Goal: Transaction & Acquisition: Obtain resource

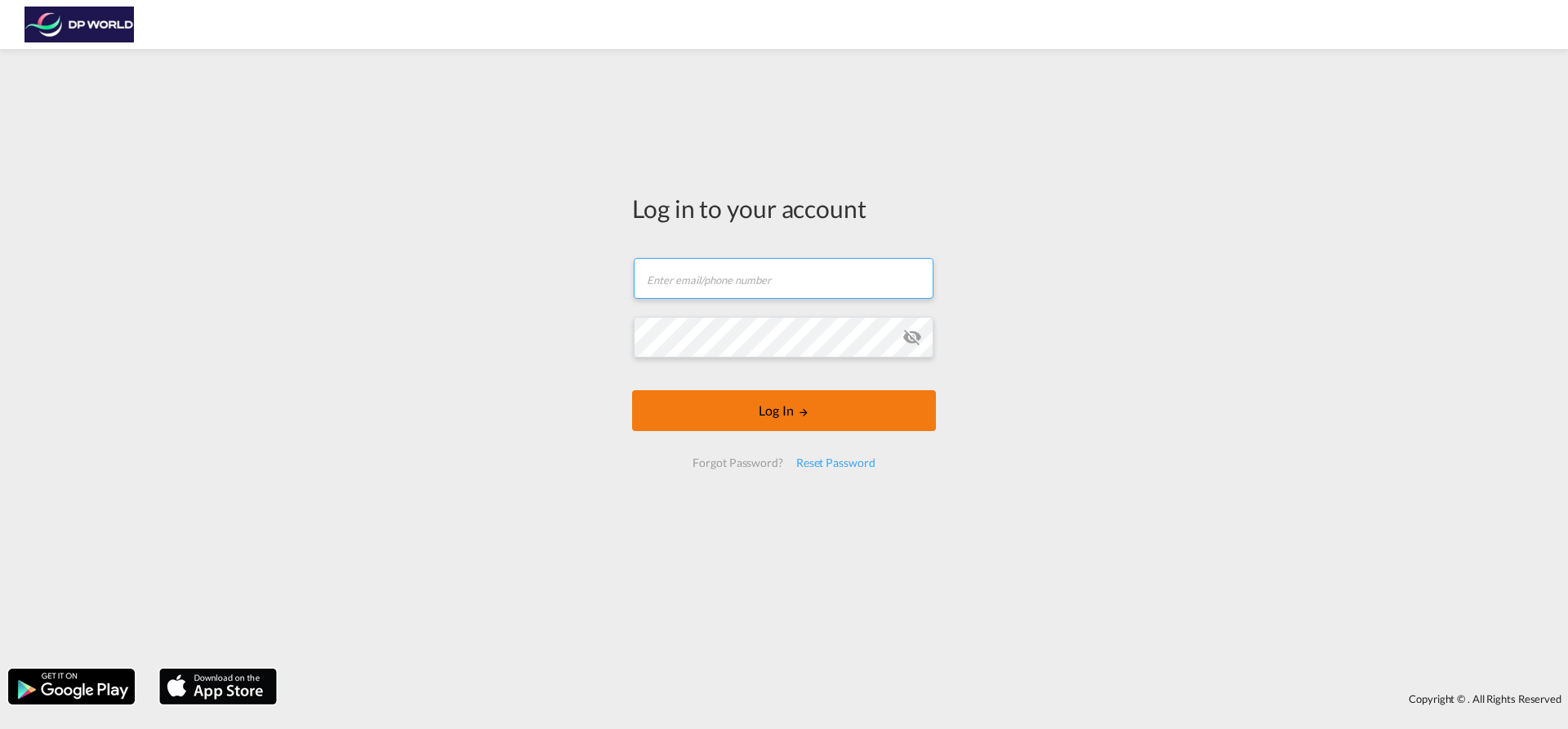
type input "[EMAIL_ADDRESS][PERSON_NAME][DOMAIN_NAME]"
click at [870, 418] on button "Log In" at bounding box center [784, 411] width 304 height 41
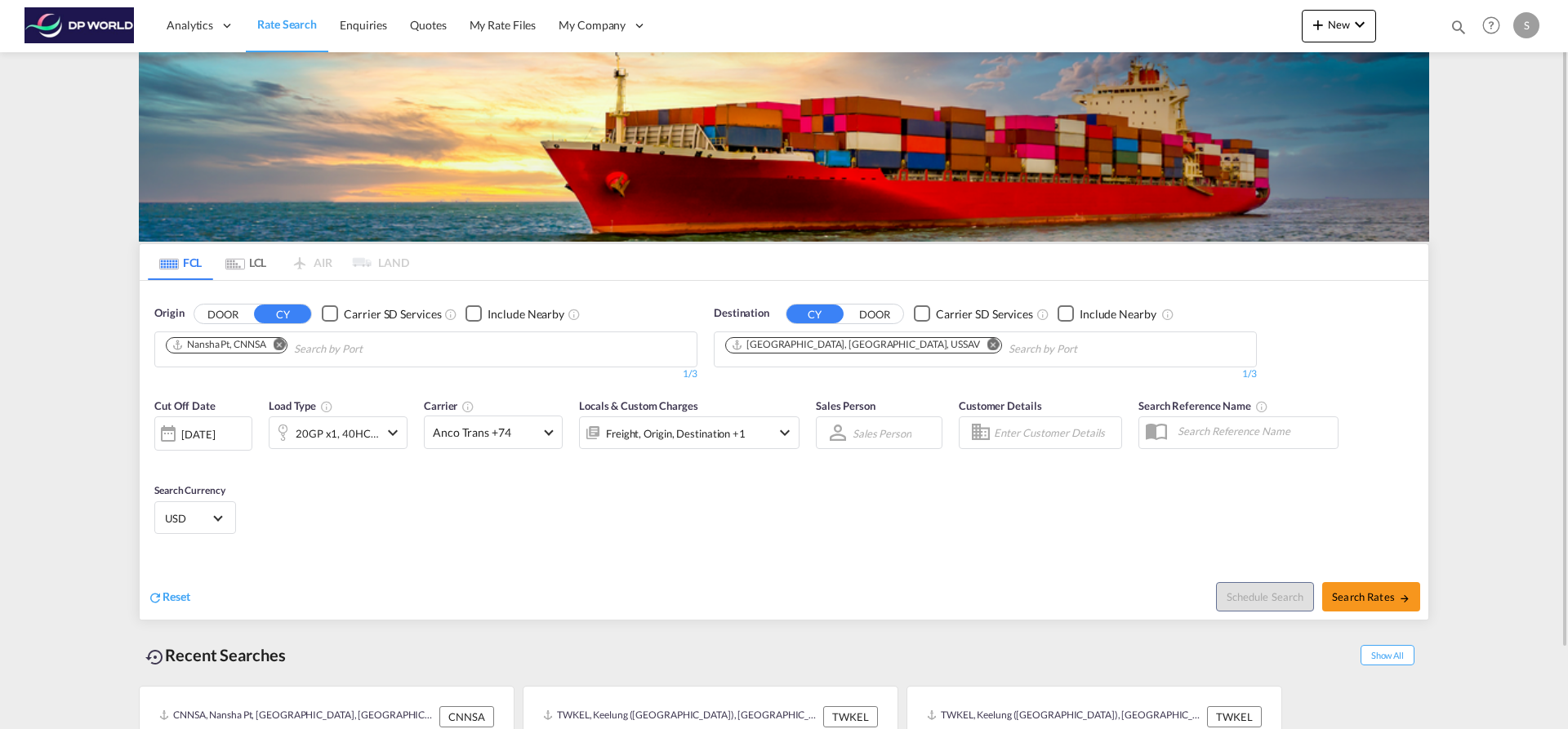
click at [285, 347] on md-icon "Remove" at bounding box center [279, 344] width 13 height 13
click at [285, 347] on input "Chips input." at bounding box center [242, 349] width 155 height 26
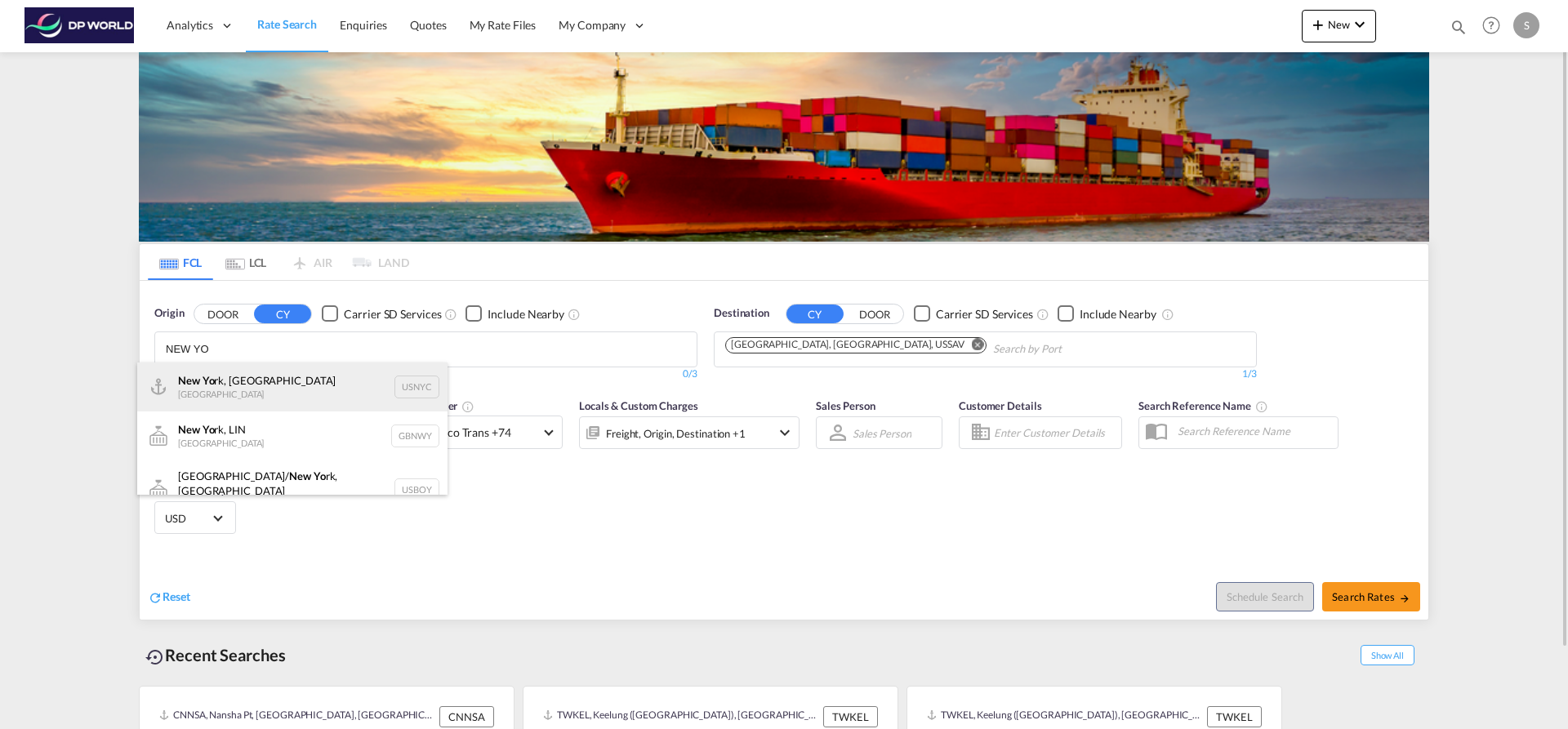
type input "NEW YO"
click at [287, 388] on div "New Yo rk, NY [GEOGRAPHIC_DATA] USNYC" at bounding box center [292, 387] width 310 height 49
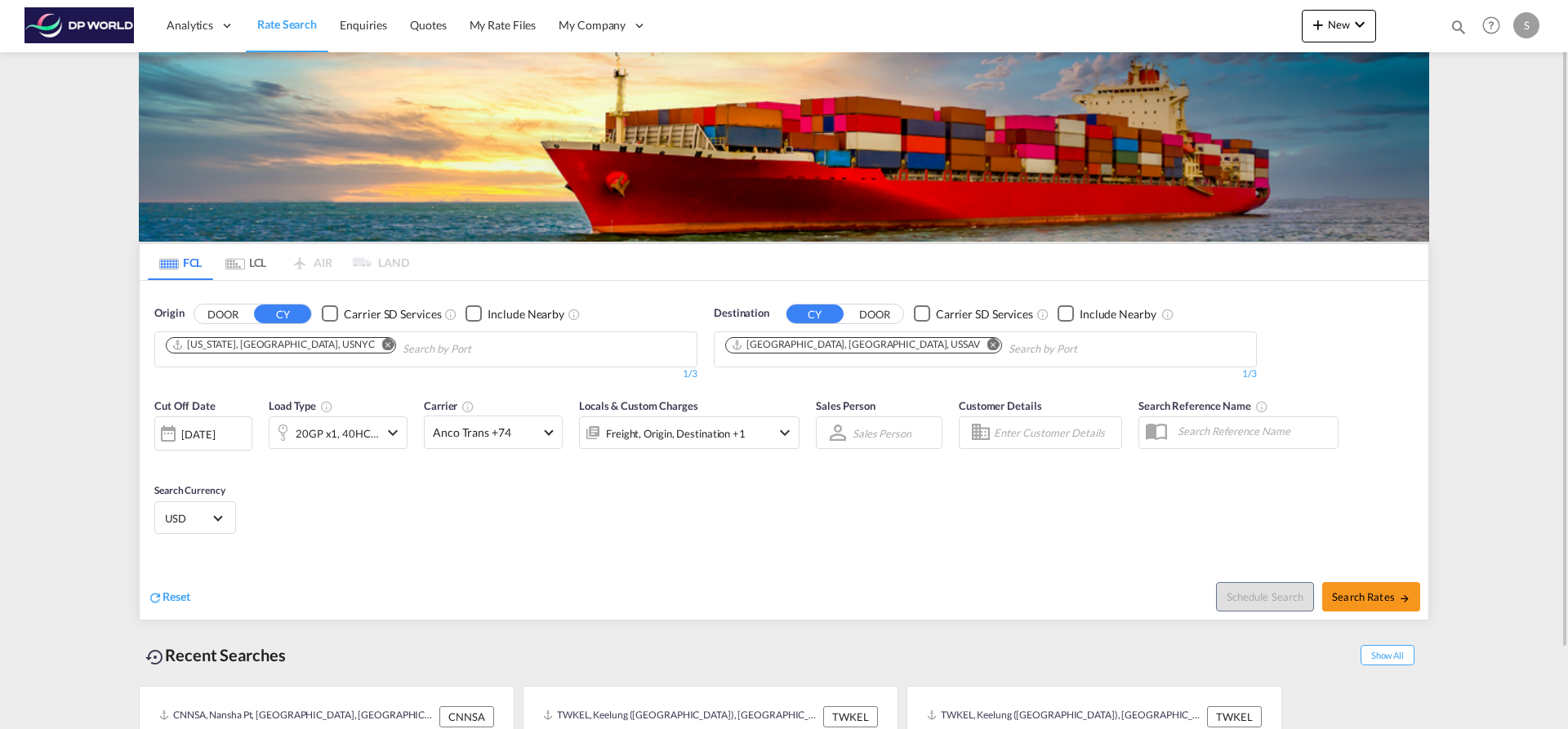
click at [987, 343] on md-icon "Remove" at bounding box center [993, 344] width 13 height 13
click at [832, 356] on input "Chips input." at bounding box center [802, 349] width 155 height 26
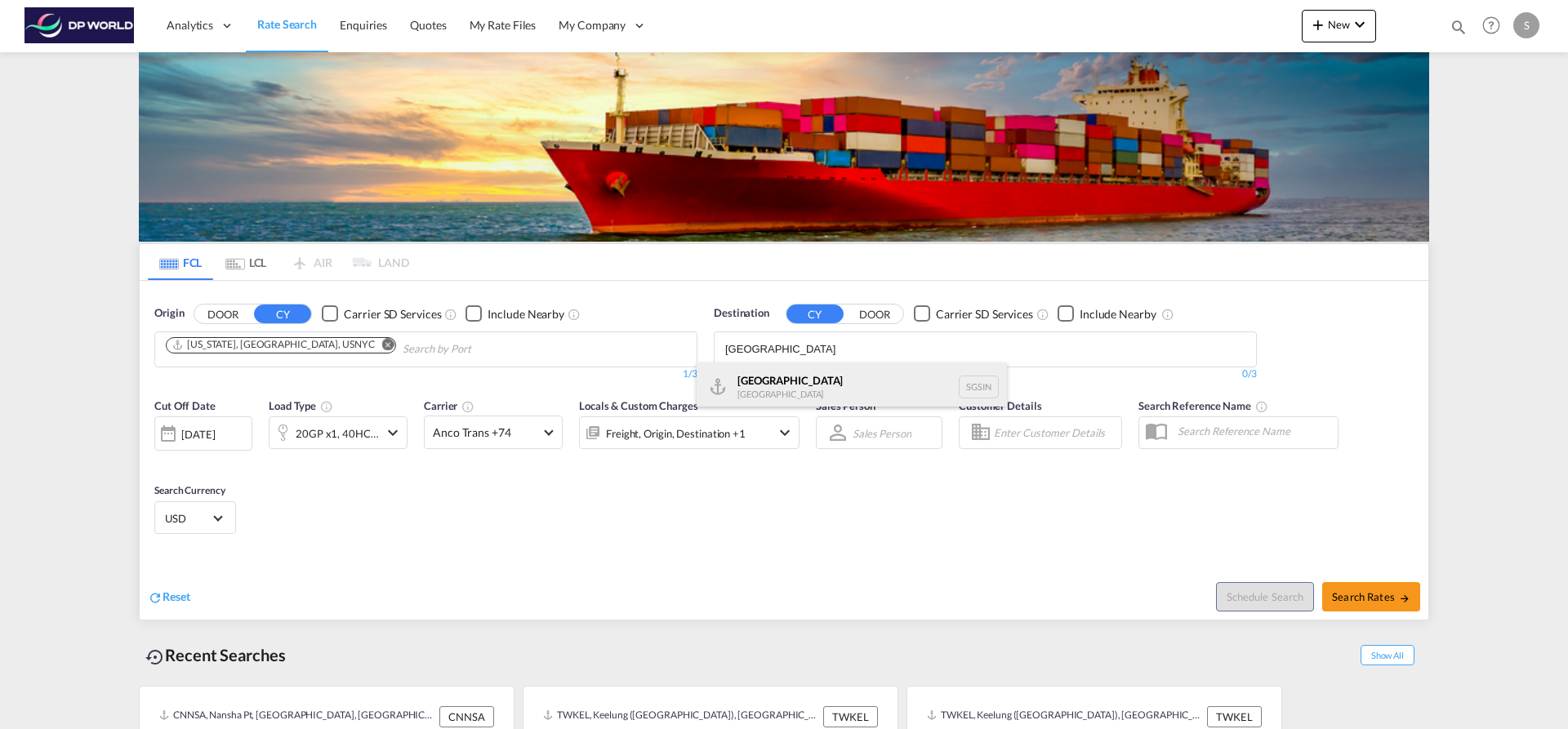
type input "[GEOGRAPHIC_DATA]"
click at [831, 378] on div "Singapore [GEOGRAPHIC_DATA] [GEOGRAPHIC_DATA]" at bounding box center [852, 387] width 310 height 49
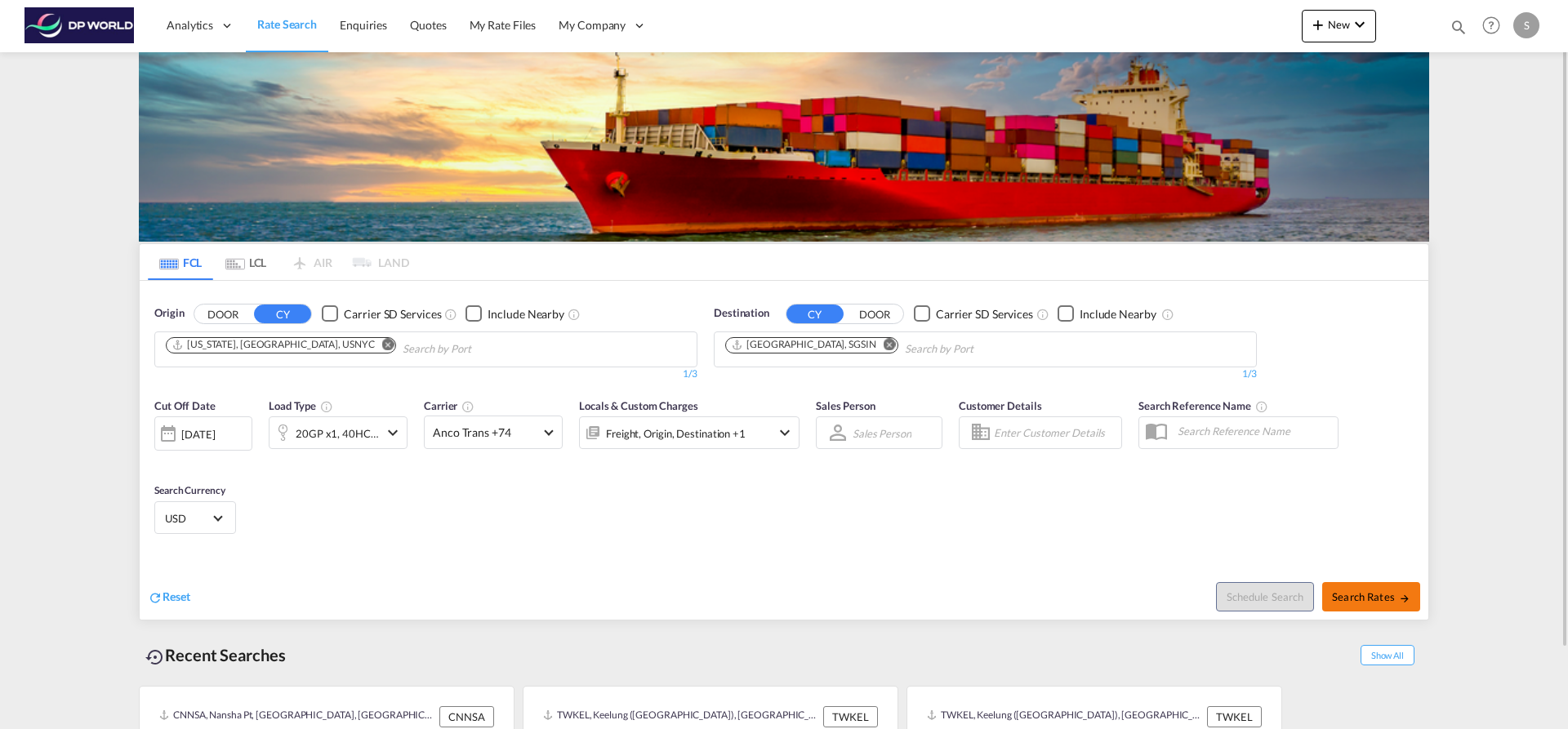
click at [1360, 596] on span "Search Rates" at bounding box center [1371, 597] width 79 height 13
type input "USNYC to SGSIN / [DATE]"
